Goal: Transaction & Acquisition: Purchase product/service

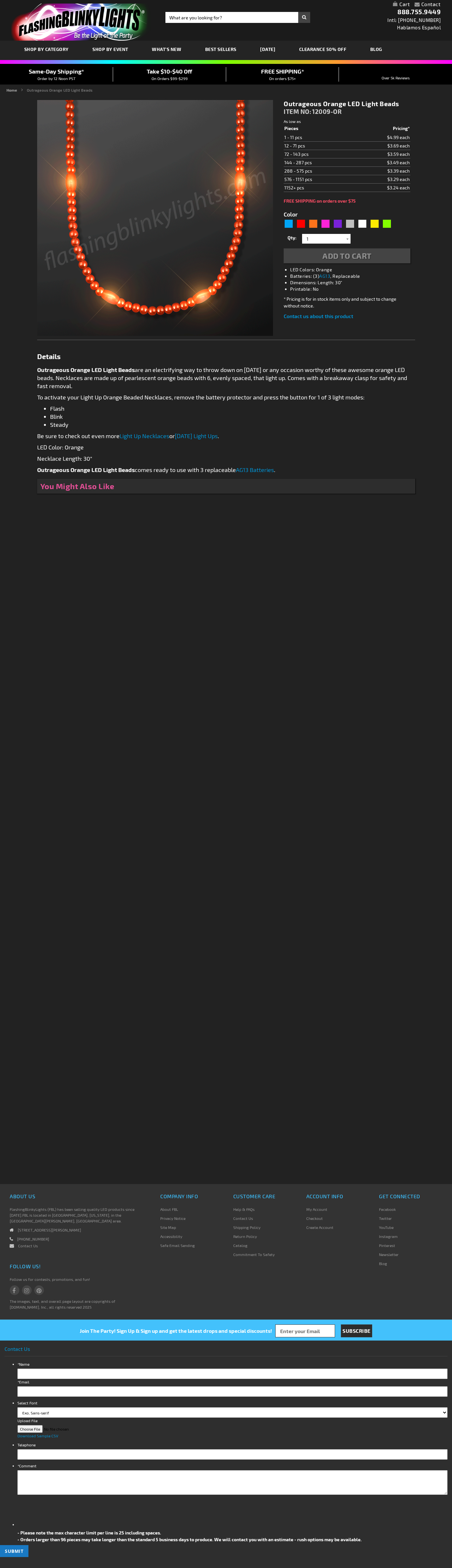
type input "5637"
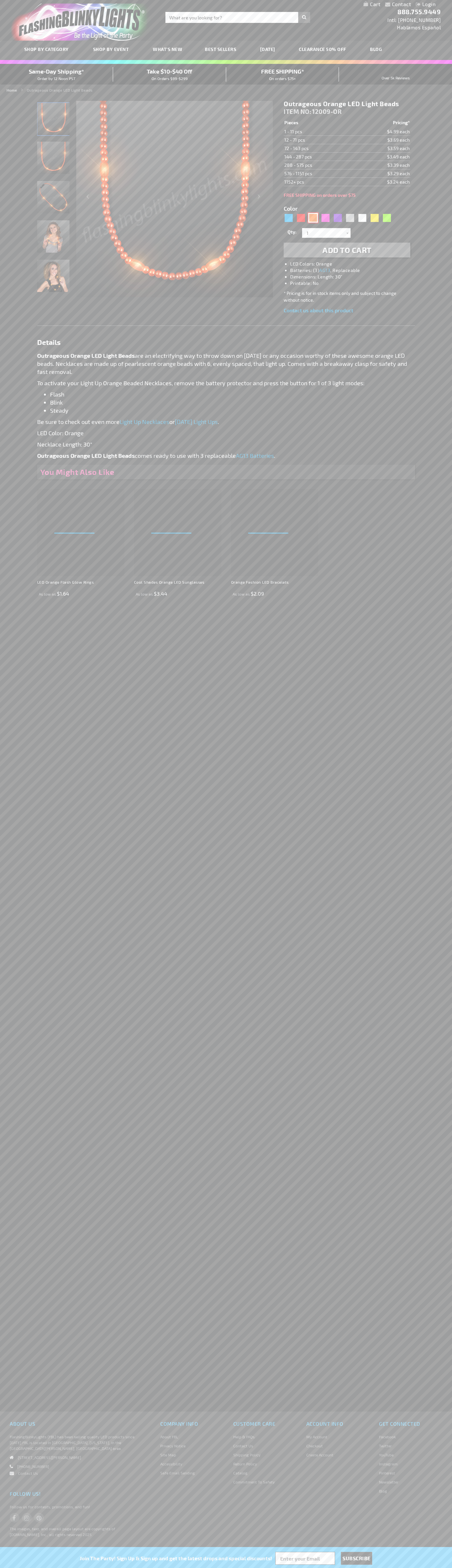
click at [313, 218] on div "Orange" at bounding box center [313, 218] width 10 height 10
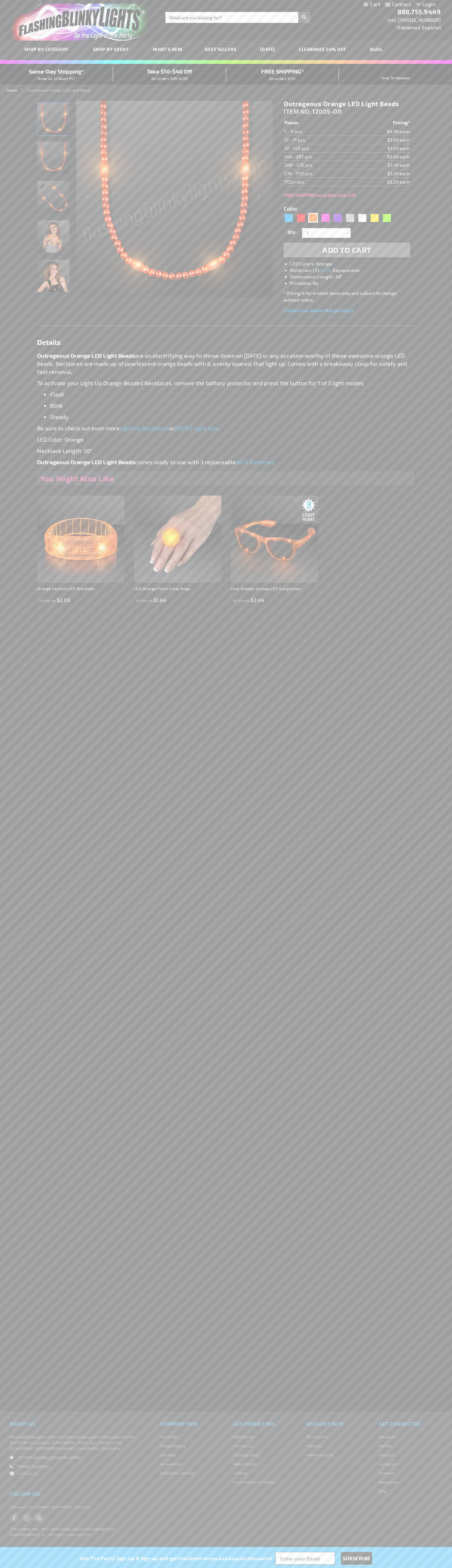
click at [347, 250] on span "Add to Cart" at bounding box center [347, 250] width 49 height 9
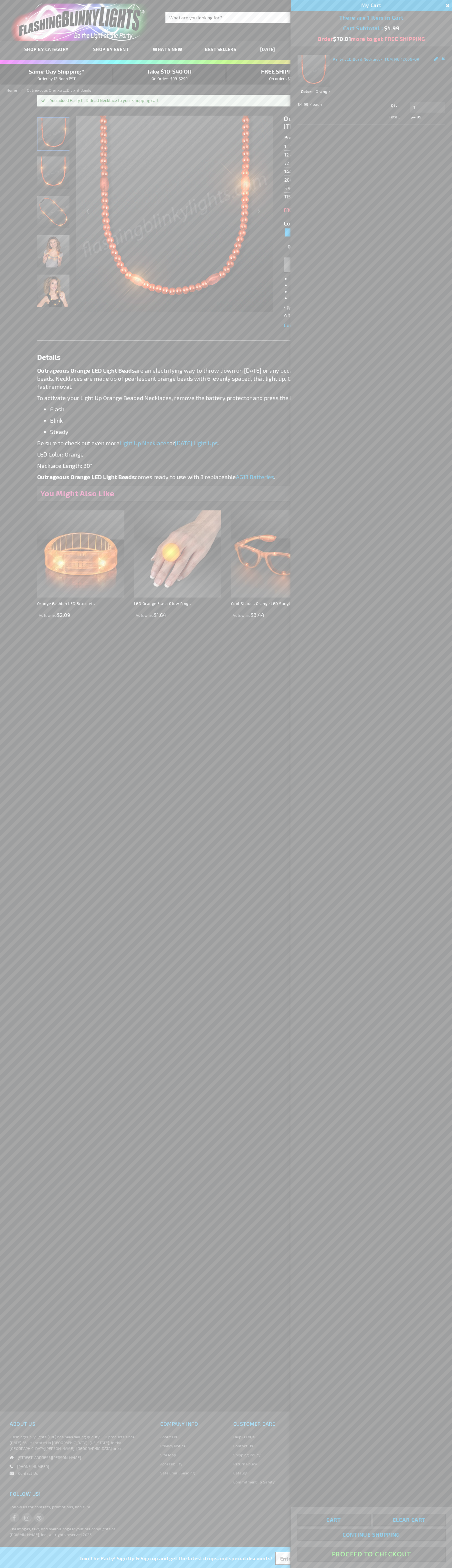
click at [371, 1554] on button "Proceed To Checkout" at bounding box center [371, 1554] width 148 height 15
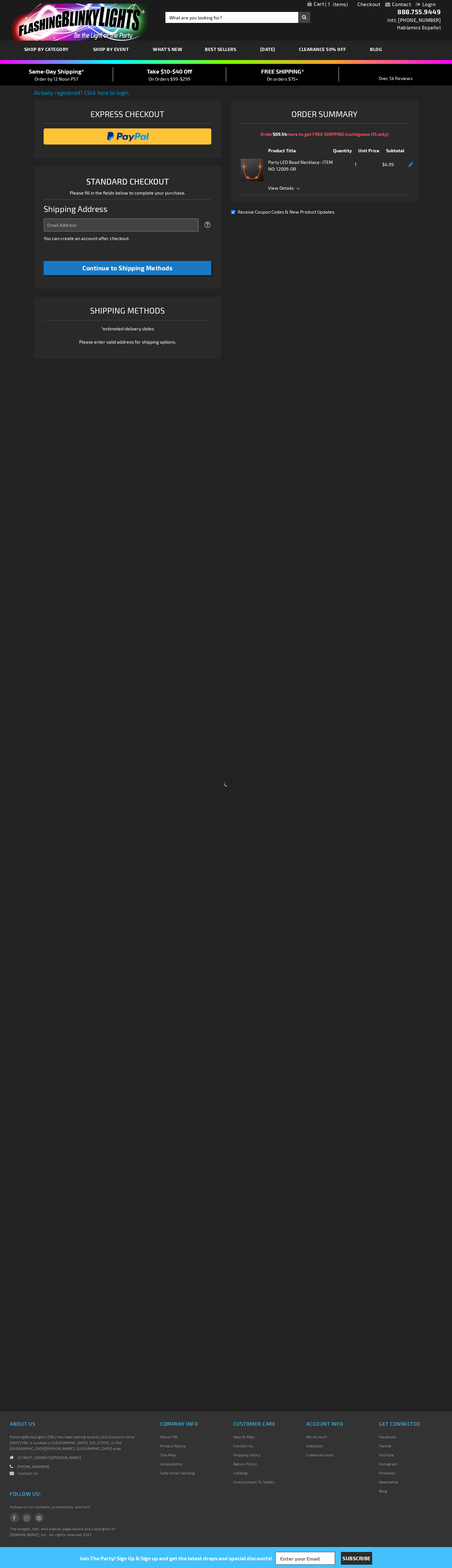
select select "US"
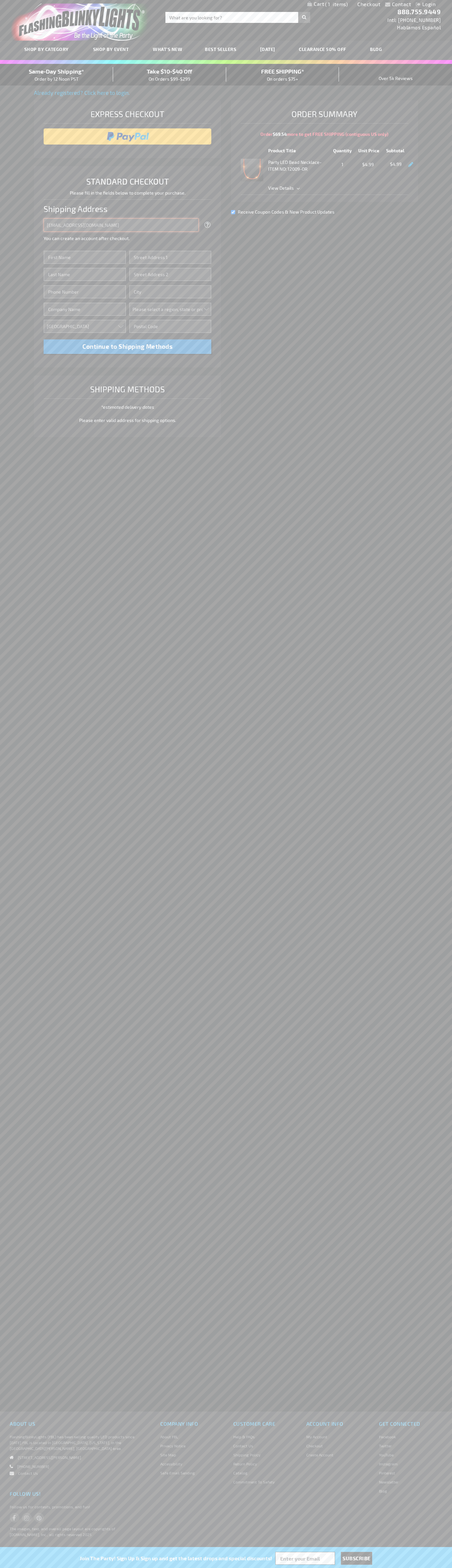
type input "johnsmith005@storebotmail.joonix.net"
type input "John"
type input "2332 Galiano Street"
type input "First floor"
type input "coral gables"
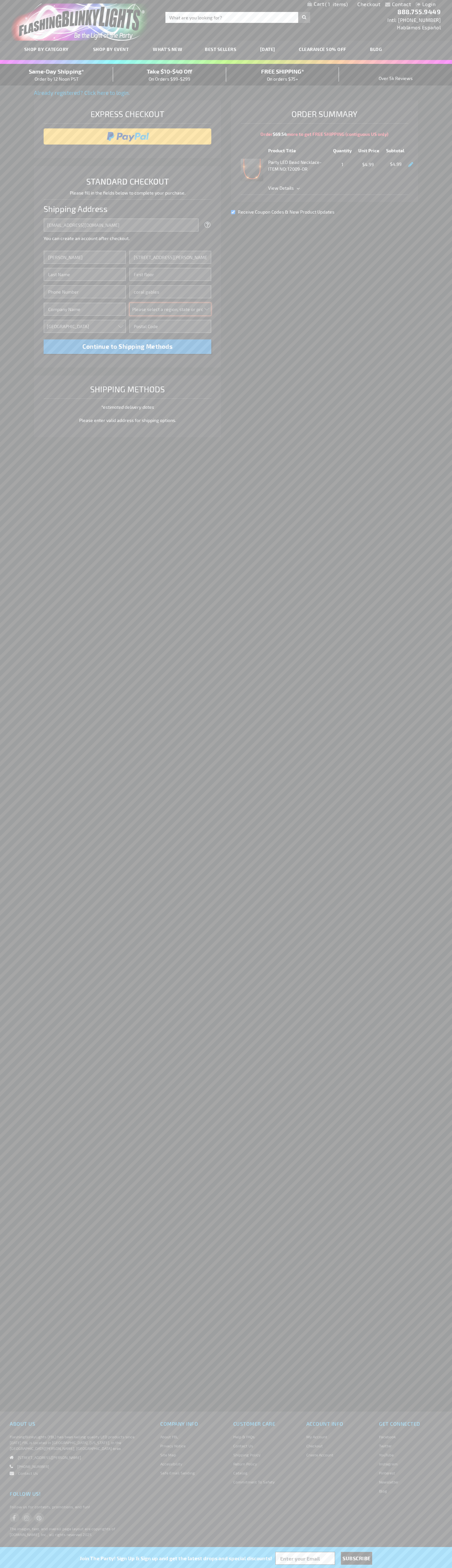
select select "18"
type input "33134"
type input "Smith"
type input "6502530000"
type input "John Smith"
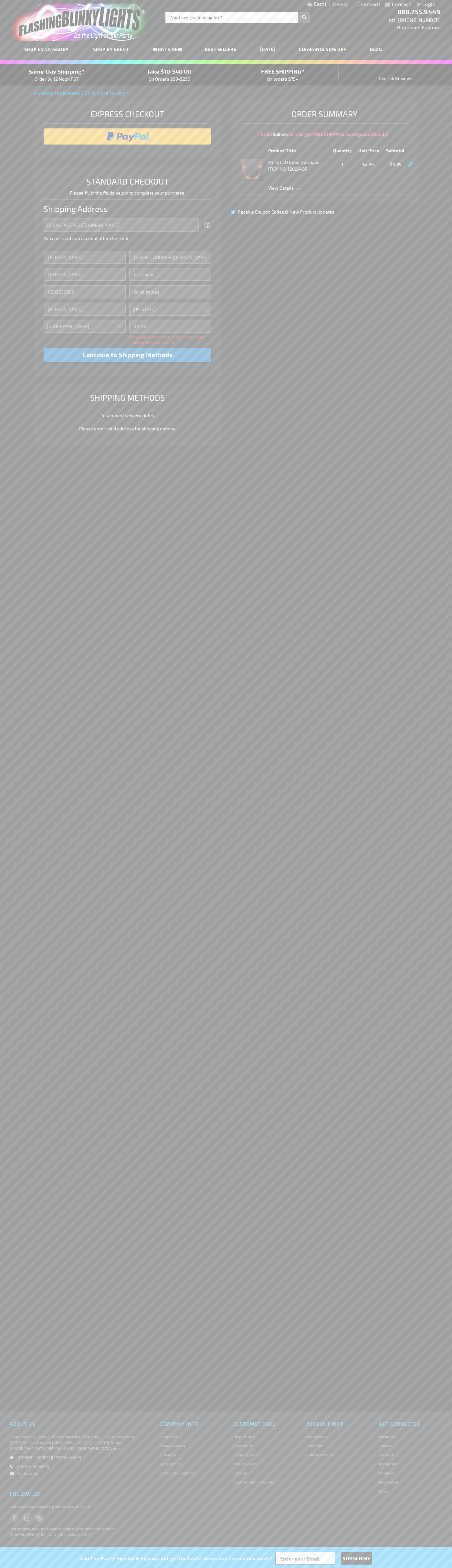
click at [57, 75] on div "Same-Day Shipping* Order by 12 Noon PST" at bounding box center [57, 74] width 113 height 15
click at [127, 136] on input "image" at bounding box center [127, 136] width 161 height 13
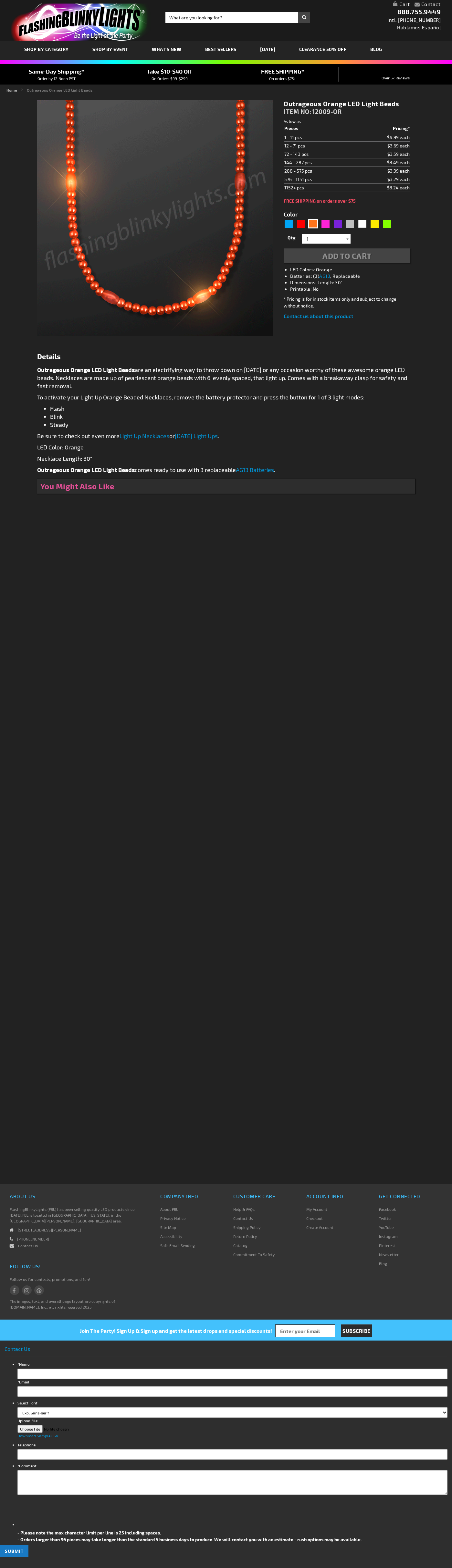
type input "5637"
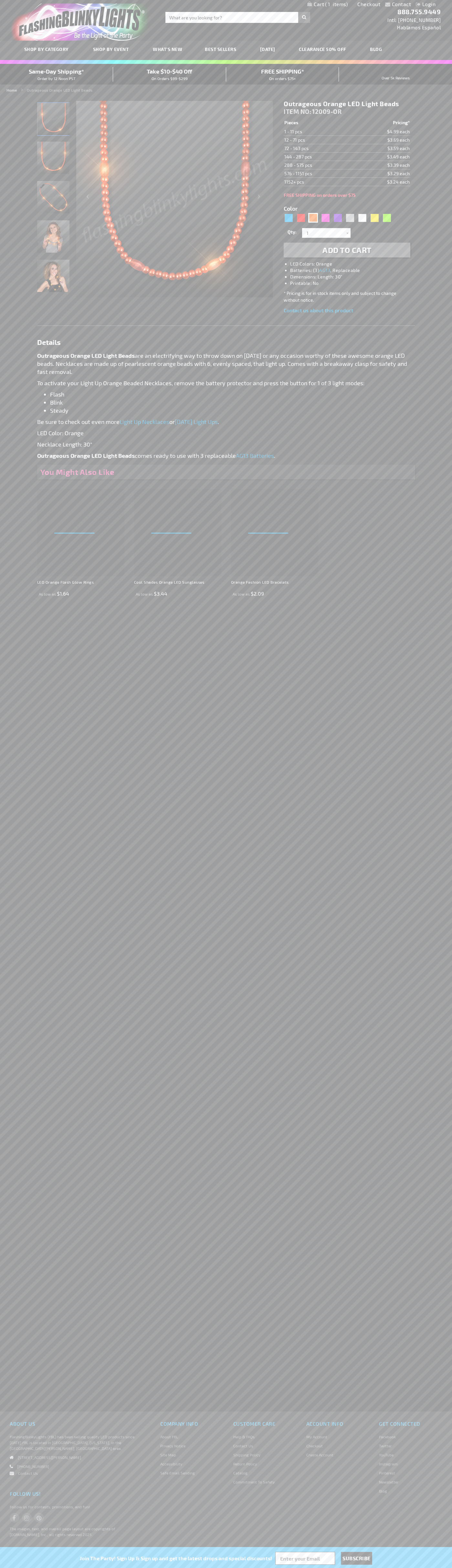
click at [327, 4] on span "1" at bounding box center [336, 4] width 23 height 6
